Goal: Information Seeking & Learning: Find specific fact

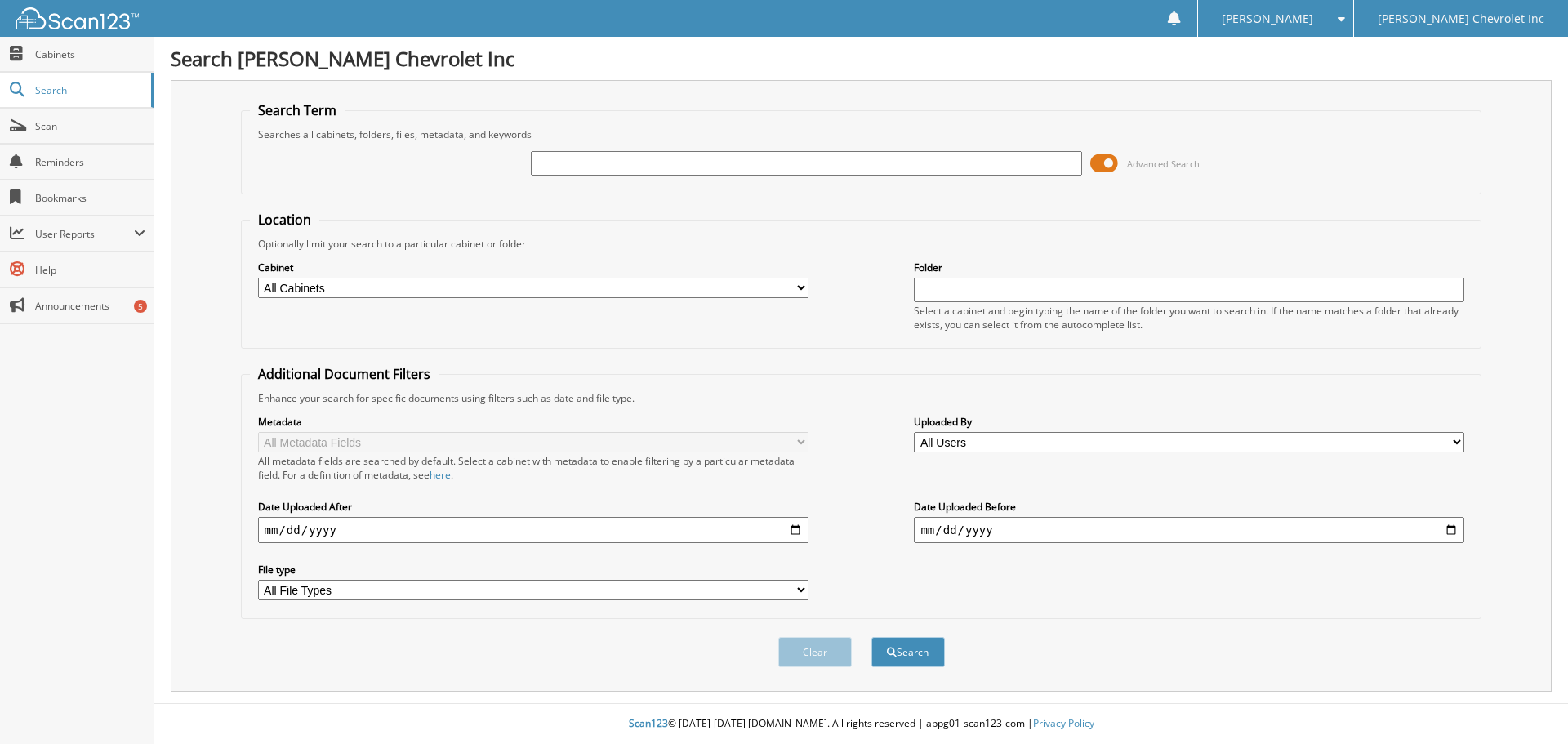
click at [656, 167] on input "text" at bounding box center [805, 163] width 550 height 24
type input "[PERSON_NAME]"
click at [1098, 160] on span at bounding box center [1104, 163] width 28 height 24
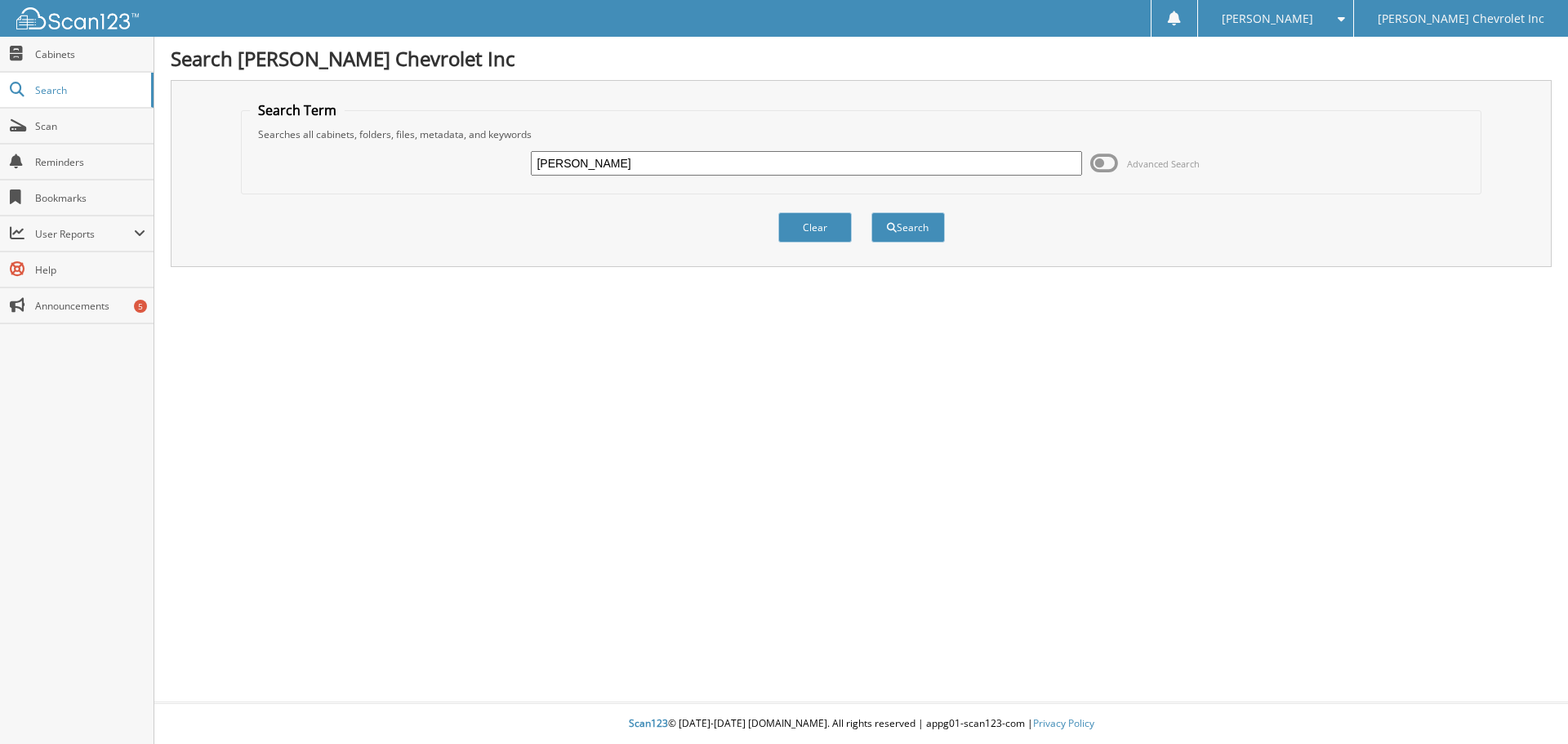
click at [1102, 168] on span at bounding box center [1104, 163] width 28 height 24
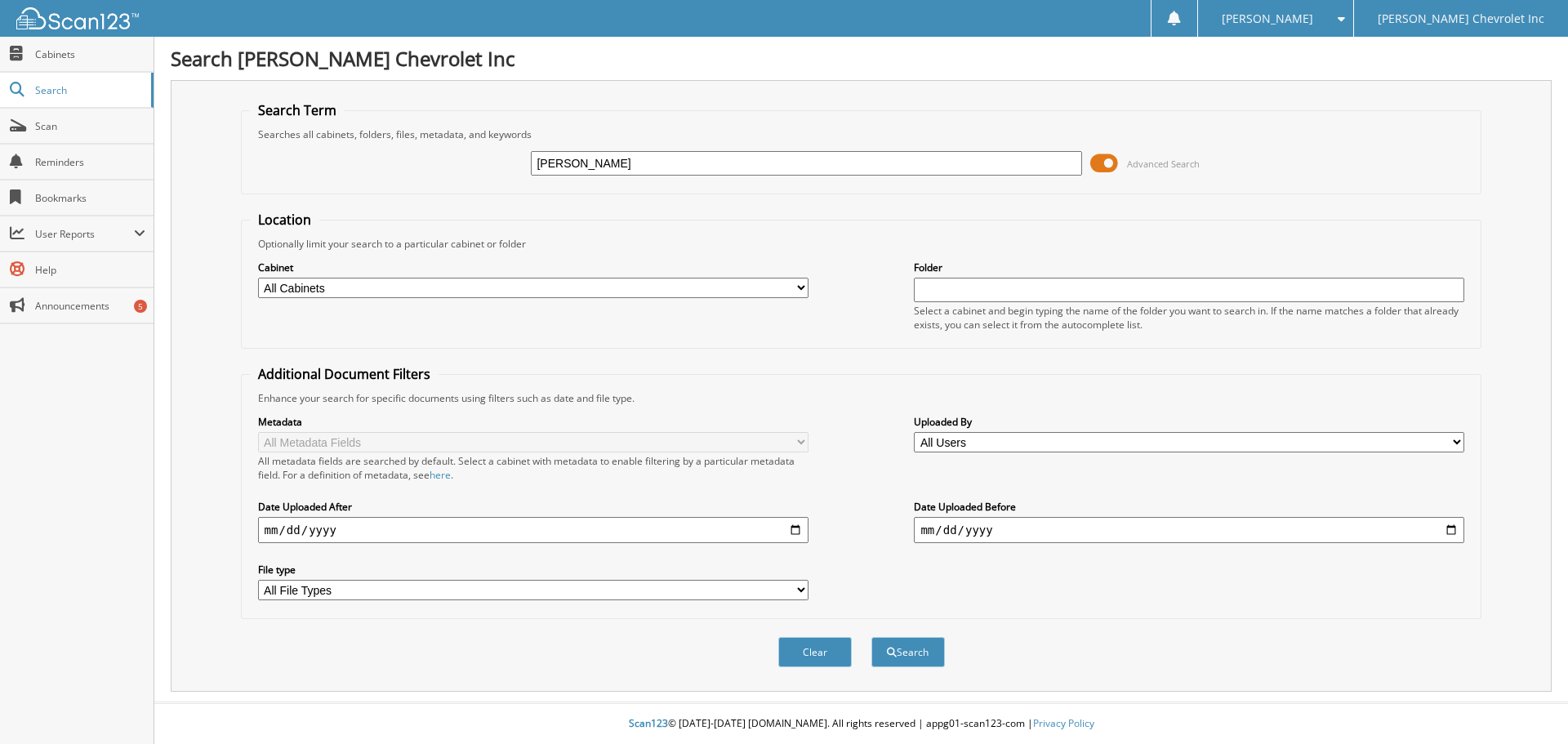
click at [804, 281] on select "All Cabinets ACCOUNTS PAYABLE AUDIT AUTOMATE SERVICE RO CAR DEALS CDK SERVICE R…" at bounding box center [533, 288] width 550 height 20
select select "19507"
click at [258, 277] on select "All Cabinets ACCOUNTS PAYABLE AUDIT AUTOMATE SERVICE RO CAR DEALS CDK SERVICE R…" at bounding box center [533, 288] width 550 height 20
click at [899, 652] on button "Search" at bounding box center [908, 652] width 74 height 30
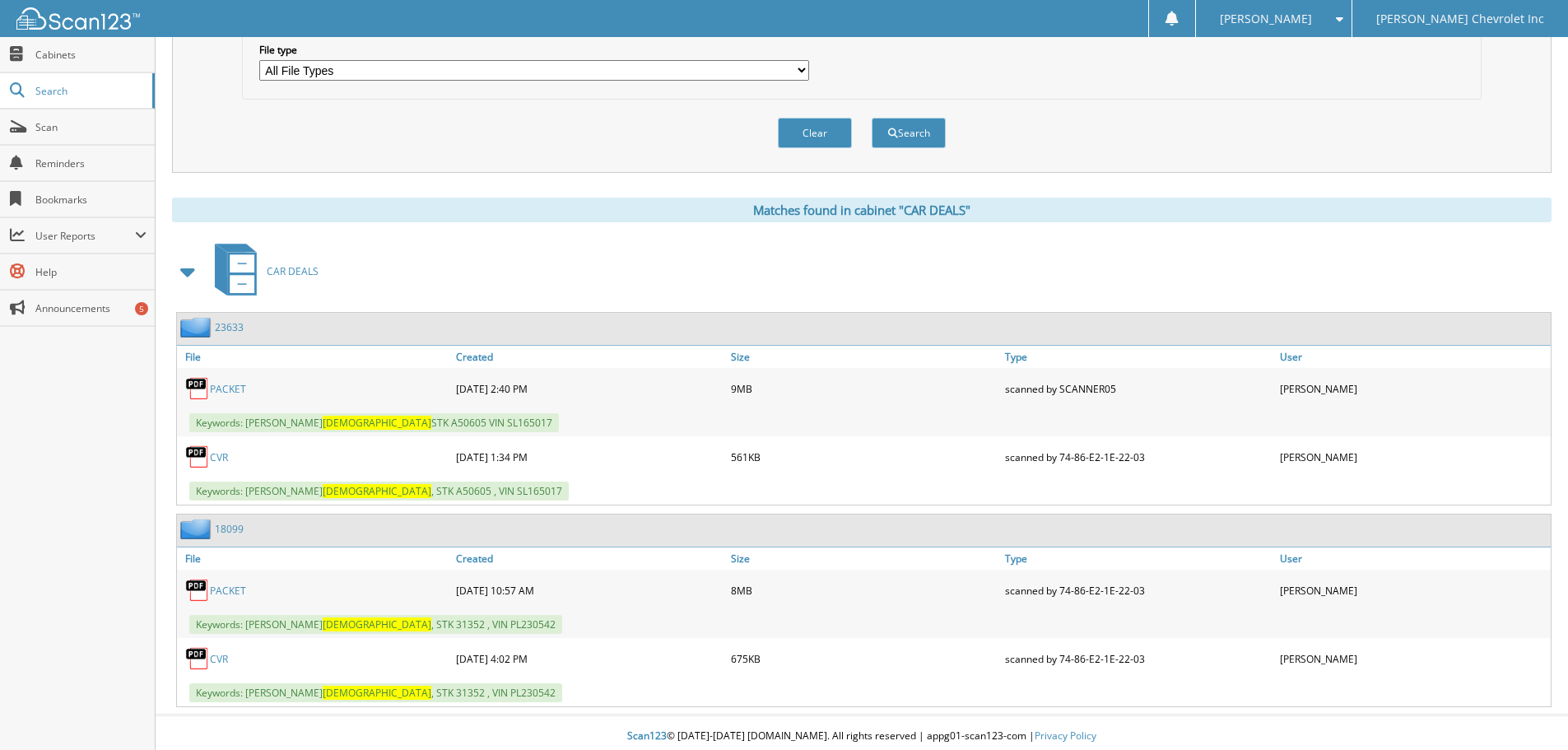
scroll to position [532, 0]
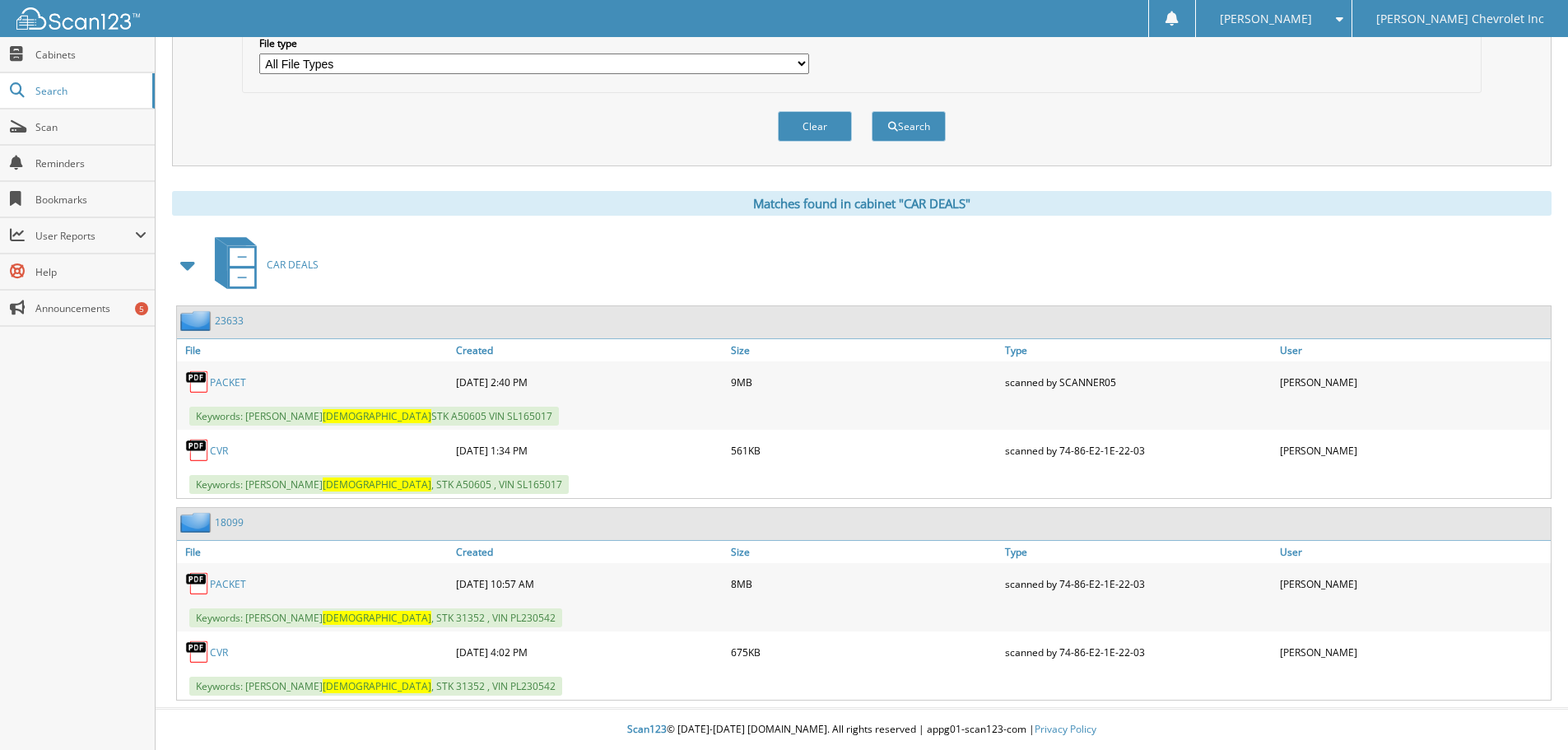
click at [227, 376] on link "PACKET" at bounding box center [228, 382] width 37 height 14
